Goal: Task Accomplishment & Management: Manage account settings

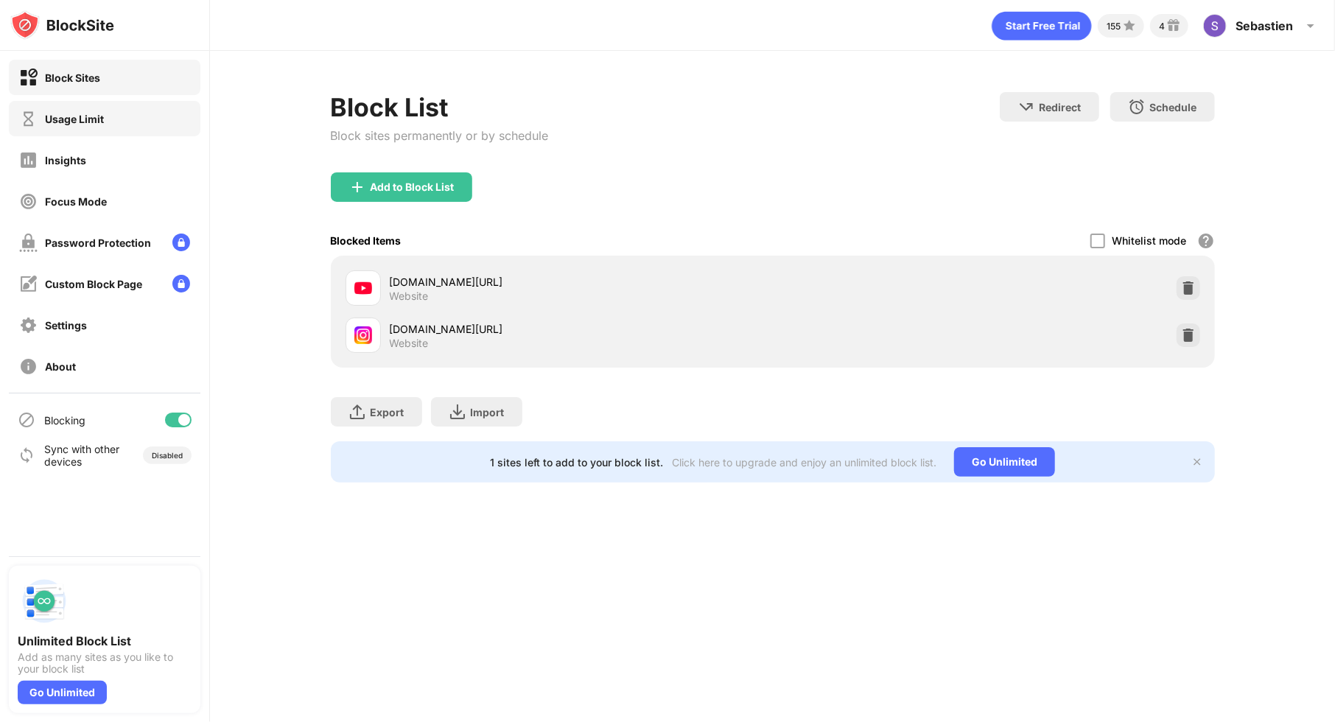
click at [132, 127] on div "Usage Limit" at bounding box center [105, 118] width 192 height 35
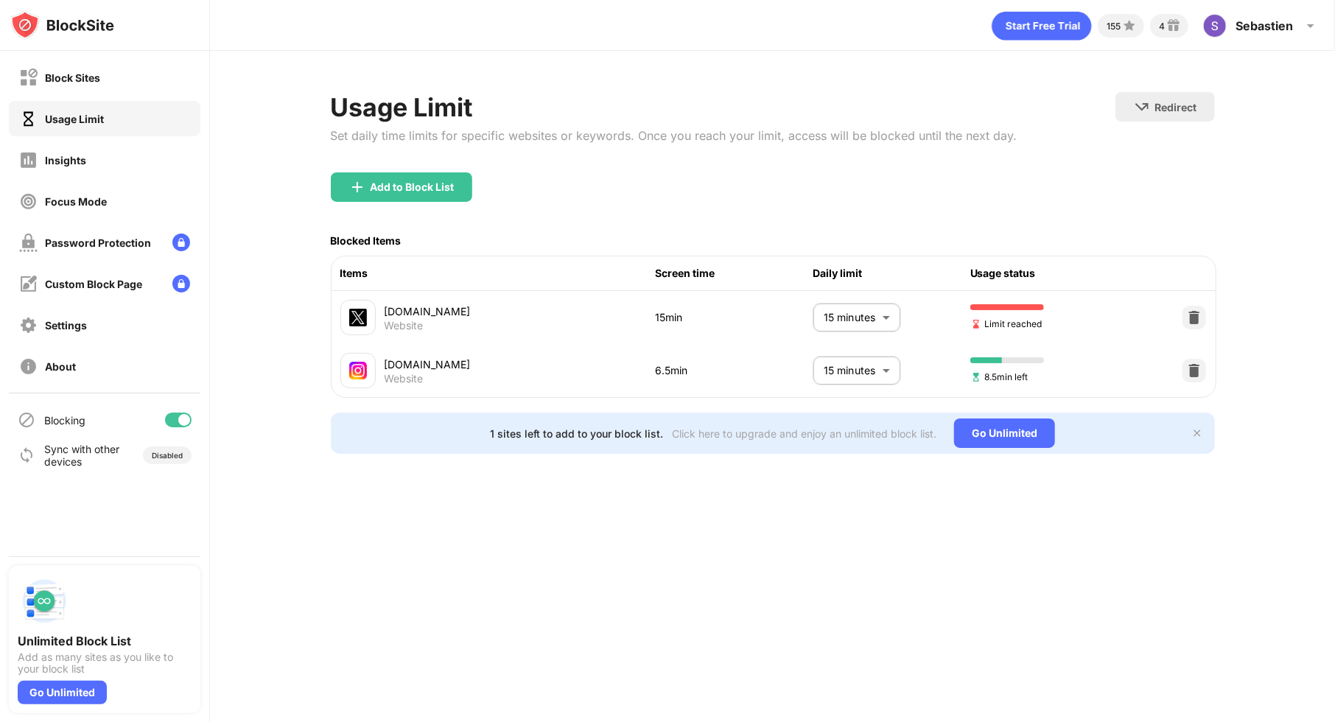
click at [881, 312] on body "Block Sites Usage Limit Insights Focus Mode Password Protection Custom Block Pa…" at bounding box center [667, 361] width 1335 height 722
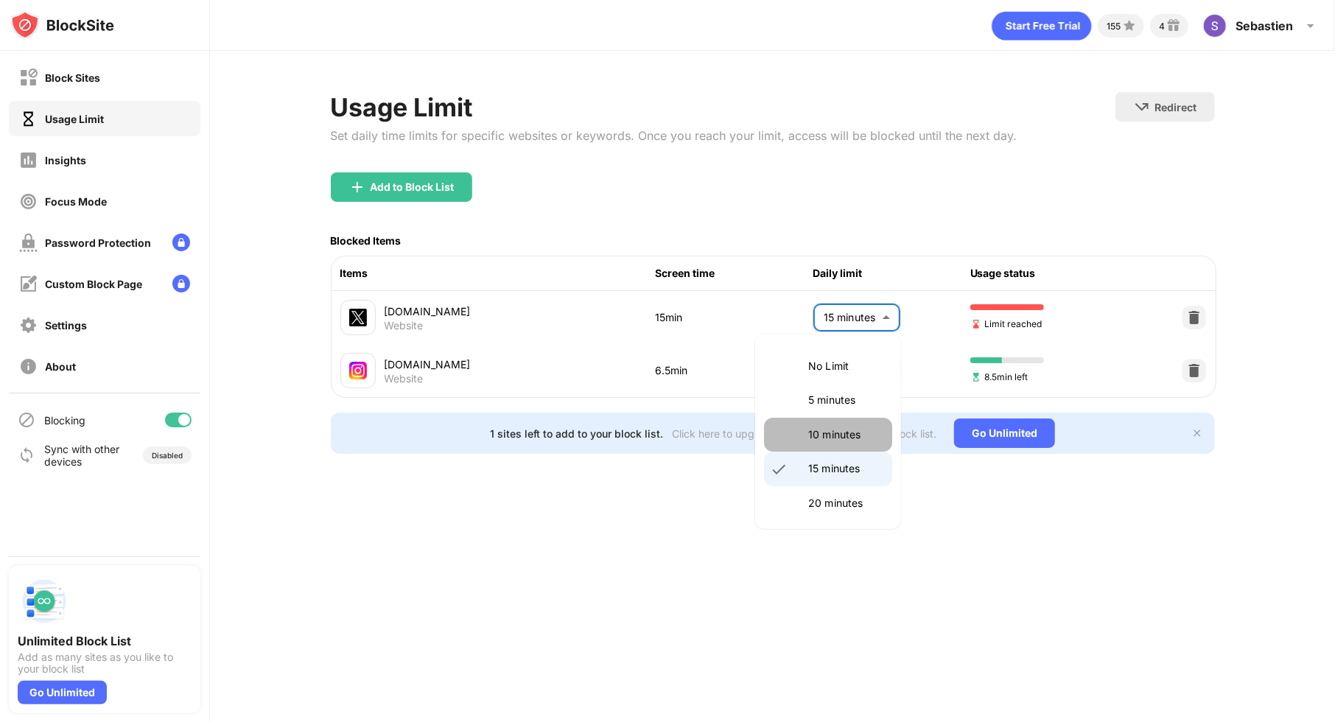
click at [846, 427] on p "10 minutes" at bounding box center [845, 435] width 75 height 16
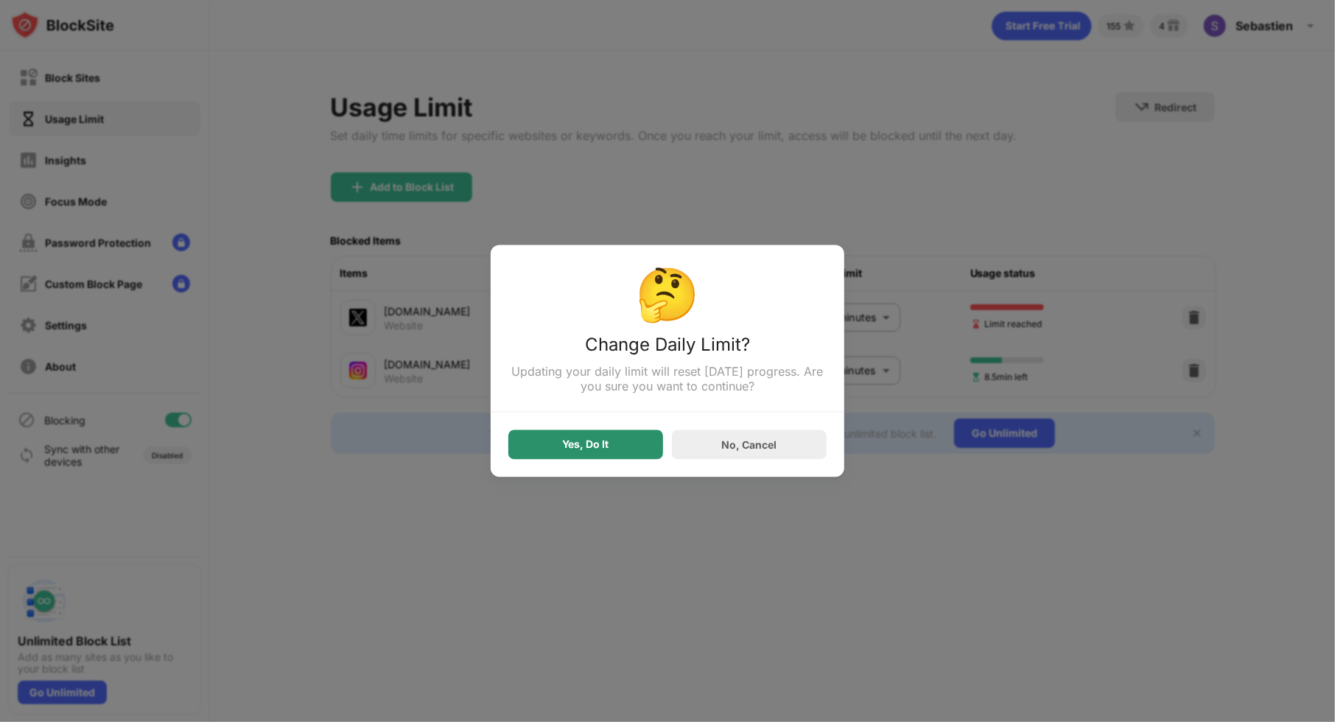
click at [595, 441] on div "Yes, Do It" at bounding box center [586, 445] width 46 height 12
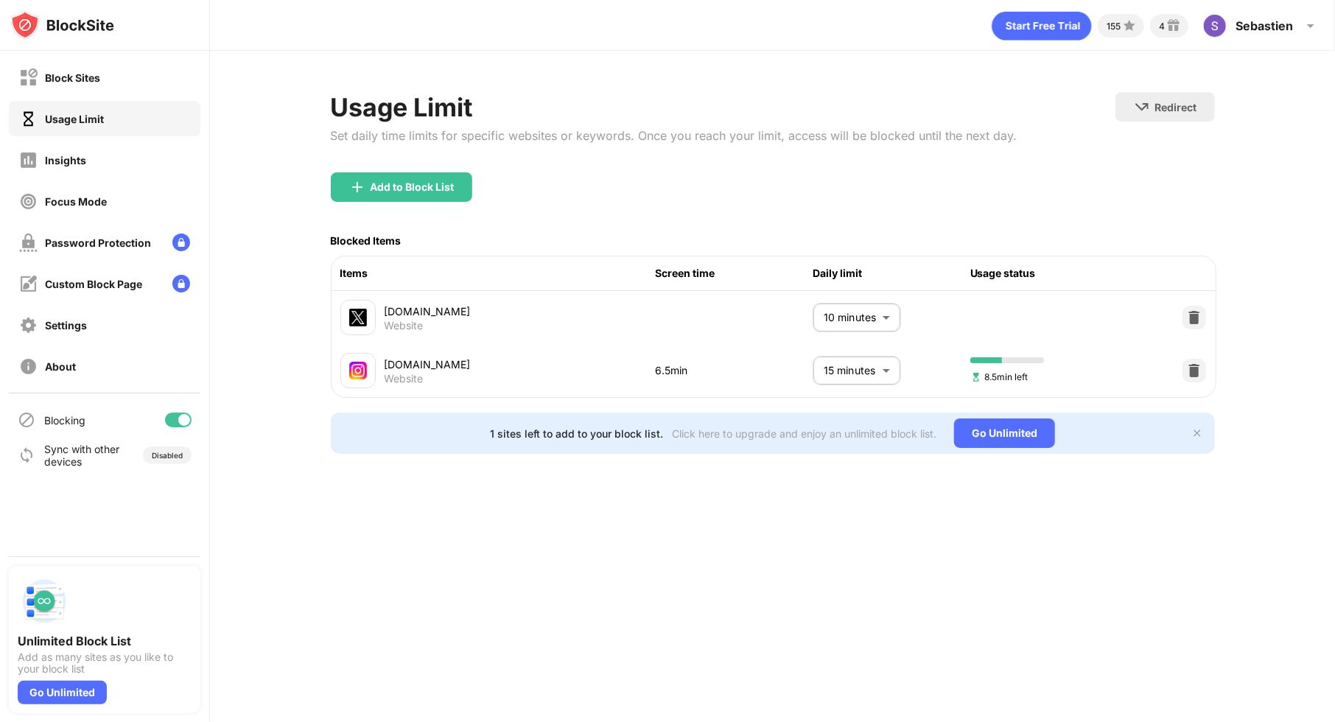
click at [851, 307] on body "Block Sites Usage Limit Insights Focus Mode Password Protection Custom Block Pa…" at bounding box center [667, 361] width 1335 height 722
click at [839, 465] on p "15 minutes" at bounding box center [845, 469] width 75 height 16
type input "**"
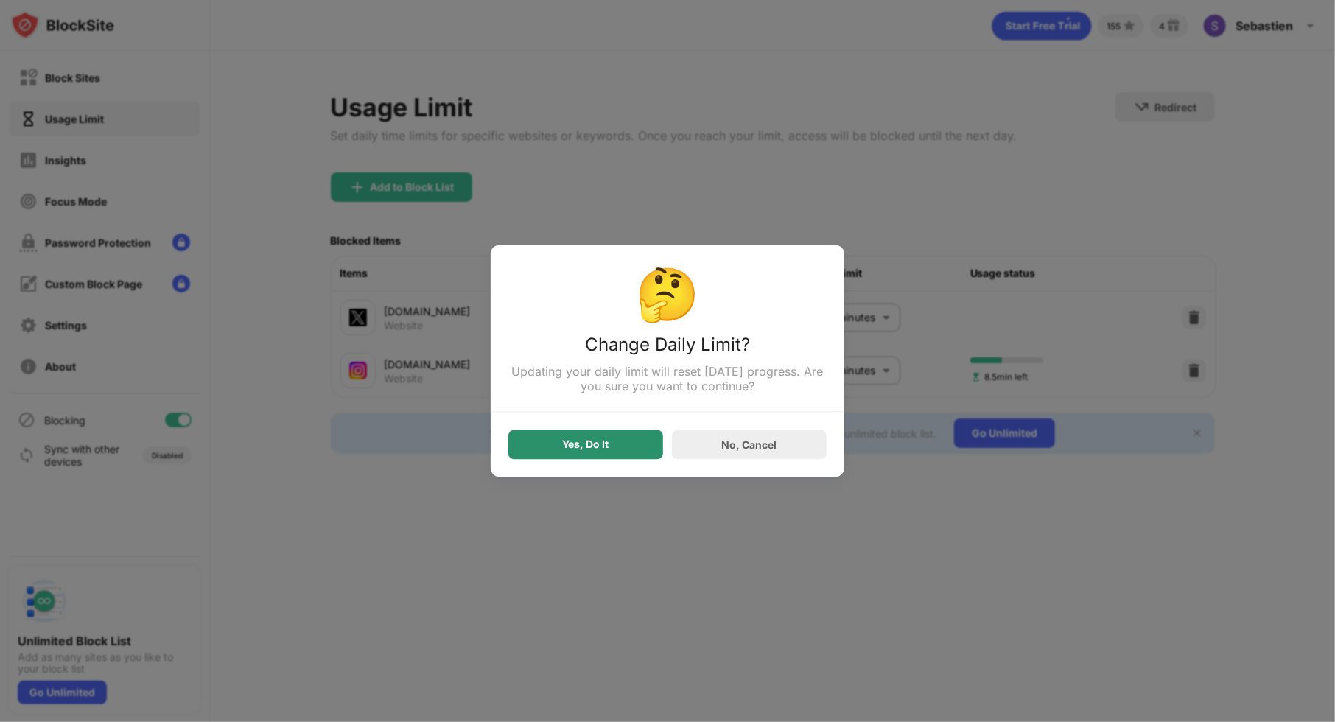
click at [609, 455] on div "Yes, Do It" at bounding box center [585, 444] width 155 height 29
